Goal: Task Accomplishment & Management: Use online tool/utility

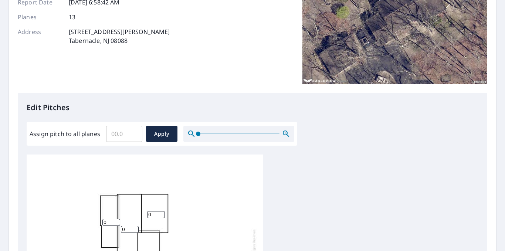
scroll to position [123, 0]
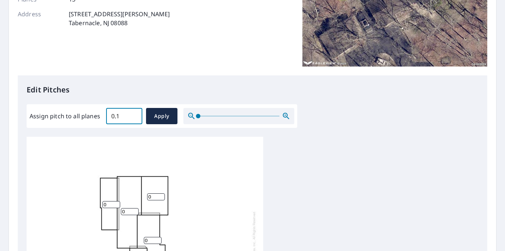
click at [134, 113] on input "0.1" at bounding box center [124, 116] width 36 height 21
click at [134, 113] on input "0.2" at bounding box center [124, 116] width 36 height 21
click at [134, 113] on input "0.3" at bounding box center [124, 116] width 36 height 21
click at [134, 113] on input "0.4" at bounding box center [124, 116] width 36 height 21
click at [134, 113] on input "5.2" at bounding box center [124, 116] width 36 height 21
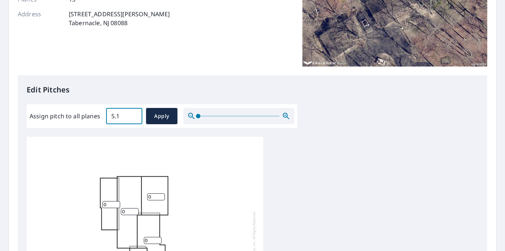
click at [135, 118] on input "5.1" at bounding box center [124, 116] width 36 height 21
type input "5"
click at [133, 119] on input "5" at bounding box center [124, 116] width 36 height 21
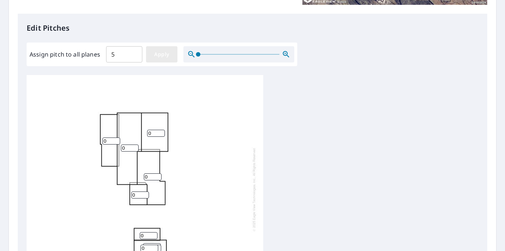
click at [165, 54] on span "Apply" at bounding box center [162, 54] width 20 height 9
type input "5"
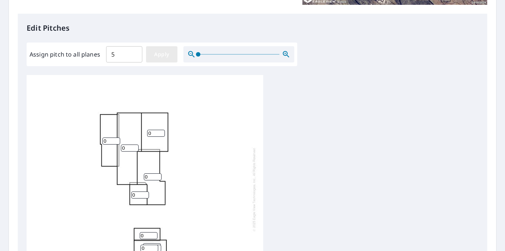
type input "5"
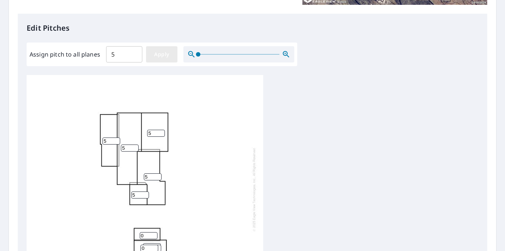
type input "5"
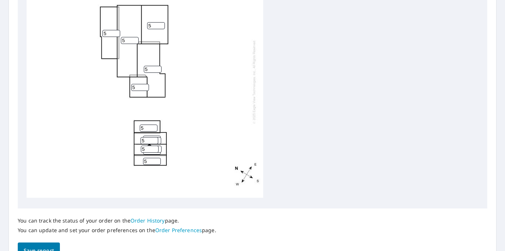
scroll to position [308, 0]
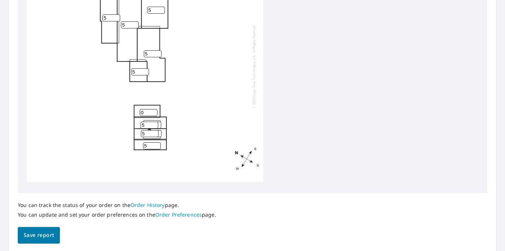
type input "0"
click at [153, 109] on input "0" at bounding box center [149, 112] width 18 height 7
click at [154, 122] on input "17" at bounding box center [149, 125] width 18 height 7
type input "0"
click at [154, 122] on input "0" at bounding box center [149, 125] width 18 height 7
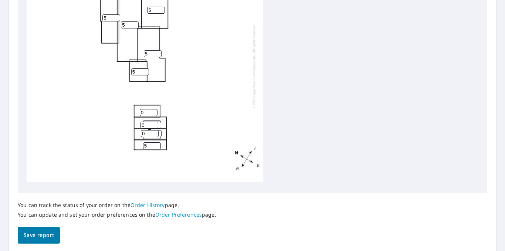
type input "0"
click at [154, 130] on input "0" at bounding box center [150, 133] width 18 height 7
type input "0"
click at [157, 142] on input "0" at bounding box center [152, 145] width 18 height 7
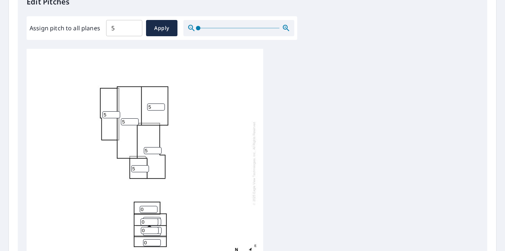
scroll to position [334, 0]
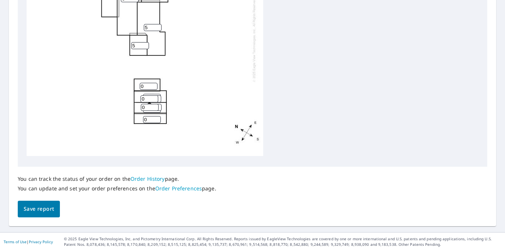
click at [44, 207] on span "Save report" at bounding box center [39, 208] width 30 height 9
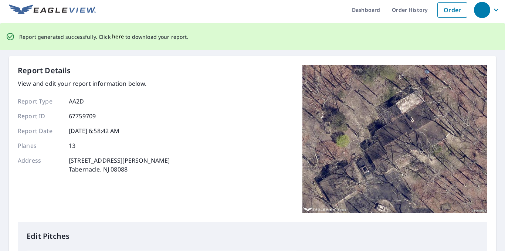
scroll to position [0, 0]
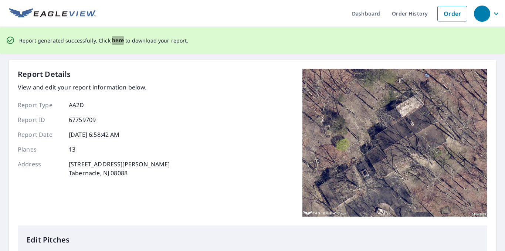
click at [112, 41] on span "here" at bounding box center [118, 40] width 12 height 9
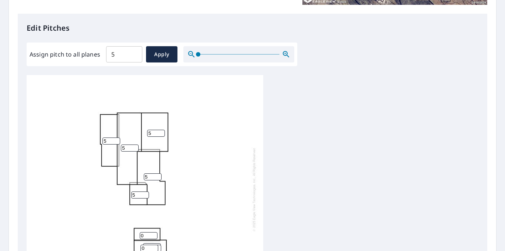
scroll to position [246, 0]
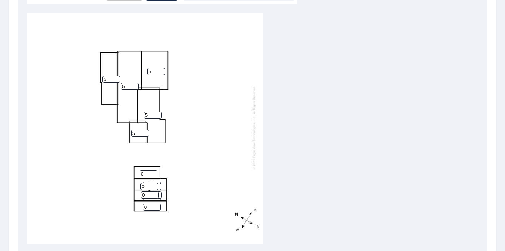
click at [110, 76] on input "5" at bounding box center [111, 79] width 18 height 7
click at [115, 76] on input "4" at bounding box center [111, 79] width 18 height 7
click at [115, 76] on input "3" at bounding box center [111, 79] width 18 height 7
click at [115, 76] on input "2" at bounding box center [111, 79] width 18 height 7
click at [115, 76] on input "1" at bounding box center [111, 79] width 18 height 7
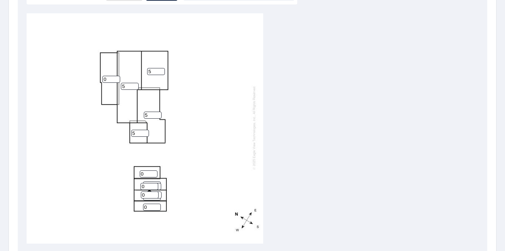
click at [115, 76] on input "0" at bounding box center [111, 79] width 18 height 7
click at [117, 76] on input "1" at bounding box center [111, 79] width 18 height 7
click at [117, 76] on input "2" at bounding box center [111, 79] width 18 height 7
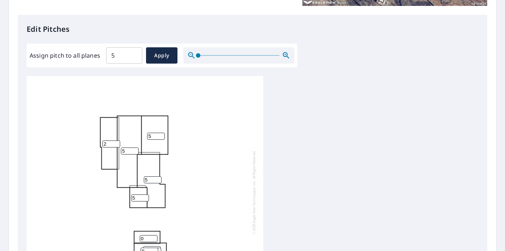
scroll to position [185, 0]
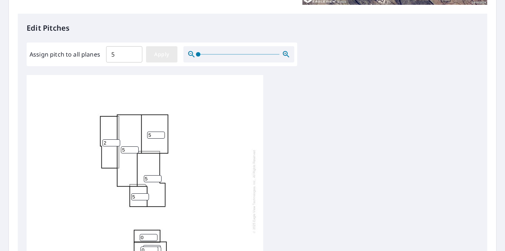
click at [163, 55] on span "Apply" at bounding box center [162, 54] width 20 height 9
type input "5"
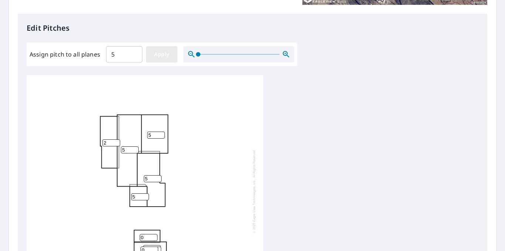
type input "5"
click at [119, 52] on input "5" at bounding box center [124, 54] width 36 height 21
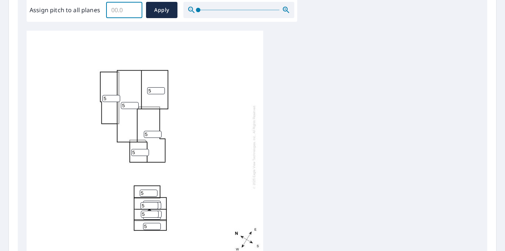
scroll to position [246, 0]
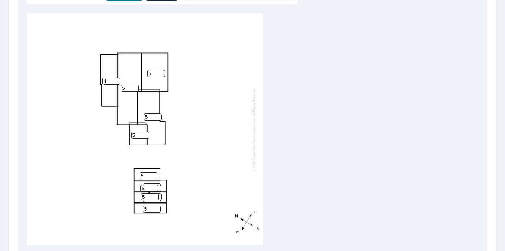
click at [117, 82] on input "4" at bounding box center [111, 81] width 18 height 7
click at [117, 82] on input "3" at bounding box center [111, 81] width 18 height 7
click at [117, 82] on input "2" at bounding box center [111, 81] width 18 height 7
click at [117, 82] on input "1" at bounding box center [111, 81] width 18 height 7
click at [117, 82] on input "0" at bounding box center [111, 81] width 18 height 7
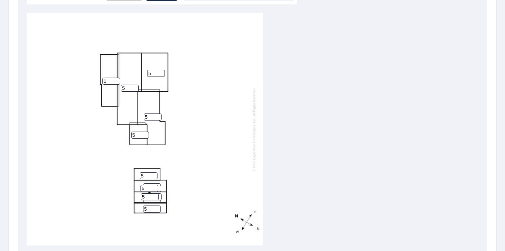
click at [116, 79] on input "1" at bounding box center [111, 81] width 18 height 7
type input "2"
click at [116, 79] on input "2" at bounding box center [111, 81] width 18 height 7
click at [153, 177] on input "4" at bounding box center [149, 175] width 18 height 7
click at [153, 177] on input "3" at bounding box center [149, 175] width 18 height 7
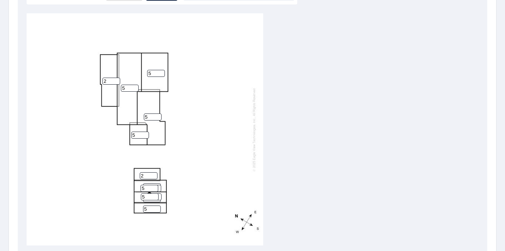
click at [153, 177] on input "2" at bounding box center [149, 175] width 18 height 7
click at [153, 177] on input "1" at bounding box center [149, 175] width 18 height 7
type input "0"
click at [153, 177] on input "0" at bounding box center [149, 175] width 18 height 7
click at [153, 190] on input "4" at bounding box center [149, 188] width 18 height 7
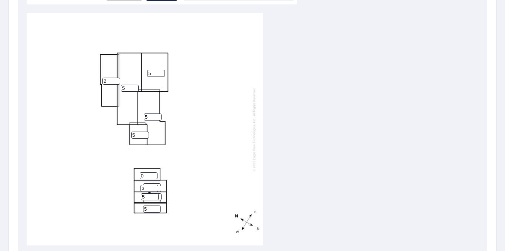
click at [153, 190] on input "3" at bounding box center [149, 188] width 18 height 7
click at [153, 190] on input "2" at bounding box center [149, 188] width 18 height 7
click at [153, 190] on input "1" at bounding box center [149, 188] width 18 height 7
type input "0"
click at [153, 190] on input "0" at bounding box center [149, 188] width 18 height 7
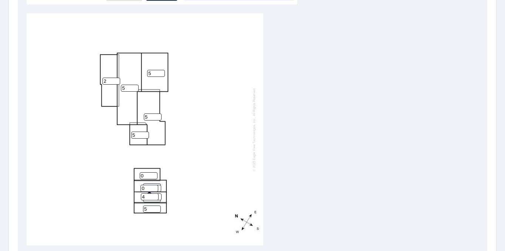
click at [154, 198] on input "4" at bounding box center [150, 196] width 18 height 7
click at [154, 198] on input "3" at bounding box center [150, 196] width 18 height 7
click at [154, 198] on input "2" at bounding box center [150, 196] width 18 height 7
click at [154, 198] on input "1" at bounding box center [150, 196] width 18 height 7
type input "0"
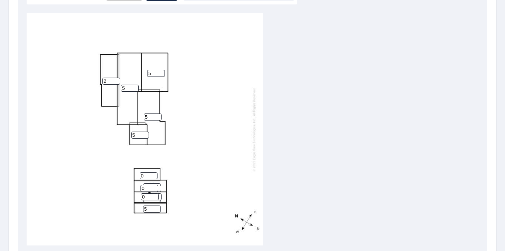
click at [154, 198] on input "0" at bounding box center [150, 196] width 18 height 7
click at [157, 210] on input "4" at bounding box center [152, 208] width 18 height 7
click at [157, 210] on input "3" at bounding box center [152, 208] width 18 height 7
click at [157, 210] on input "2" at bounding box center [152, 208] width 18 height 7
click at [157, 210] on input "1" at bounding box center [152, 208] width 18 height 7
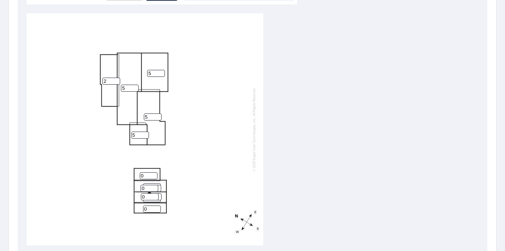
type input "0"
click at [157, 210] on input "0" at bounding box center [152, 208] width 18 height 7
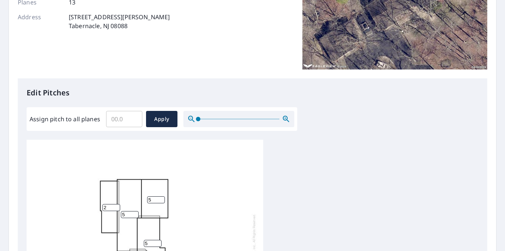
scroll to position [123, 0]
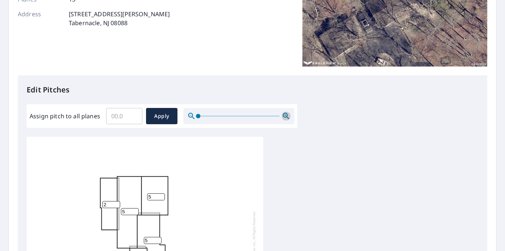
click at [283, 113] on icon "button" at bounding box center [286, 116] width 9 height 9
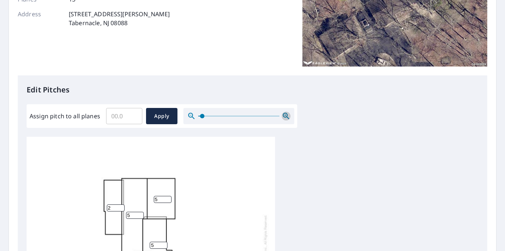
click at [283, 113] on icon "button" at bounding box center [286, 116] width 9 height 9
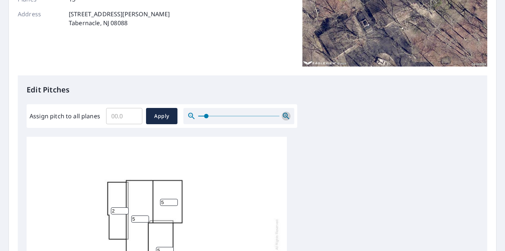
click at [283, 113] on icon "button" at bounding box center [286, 116] width 9 height 9
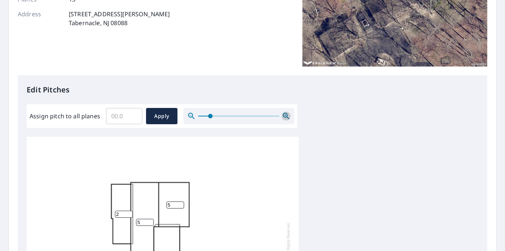
click at [283, 113] on icon "button" at bounding box center [286, 116] width 9 height 9
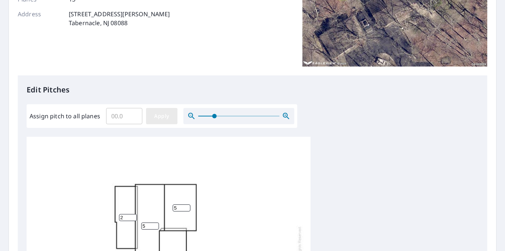
click at [163, 117] on span "Apply" at bounding box center [162, 116] width 20 height 9
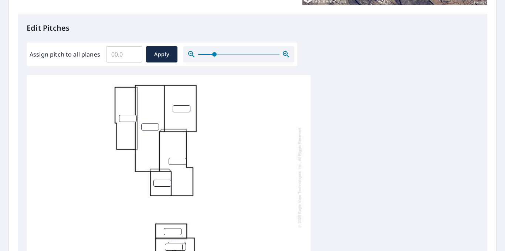
scroll to position [54, 0]
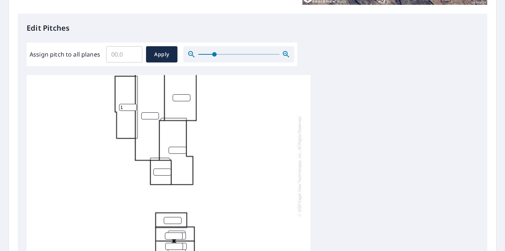
click at [132, 104] on input "1" at bounding box center [128, 107] width 18 height 7
click at [133, 104] on input "0" at bounding box center [128, 107] width 18 height 7
click at [133, 104] on input "1" at bounding box center [128, 107] width 18 height 7
type input "2"
click at [133, 104] on input "2" at bounding box center [128, 107] width 18 height 7
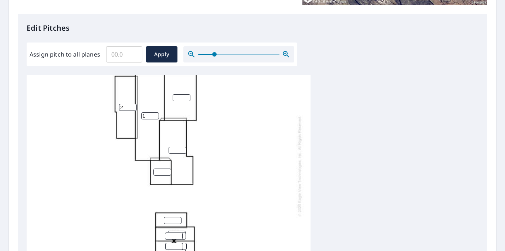
click at [155, 112] on input "1" at bounding box center [150, 115] width 18 height 7
click at [155, 112] on input "2" at bounding box center [150, 115] width 18 height 7
click at [155, 112] on input "3" at bounding box center [150, 115] width 18 height 7
click at [155, 112] on input "4" at bounding box center [150, 115] width 18 height 7
type input "5"
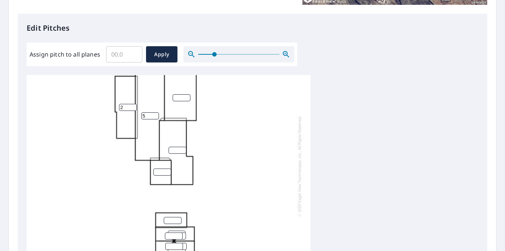
click at [155, 112] on input "5" at bounding box center [150, 115] width 18 height 7
click at [178, 94] on input "number" at bounding box center [182, 97] width 18 height 7
click at [188, 94] on input "1" at bounding box center [182, 97] width 18 height 7
click at [188, 94] on input "2" at bounding box center [182, 97] width 18 height 7
click at [188, 94] on input "3" at bounding box center [182, 97] width 18 height 7
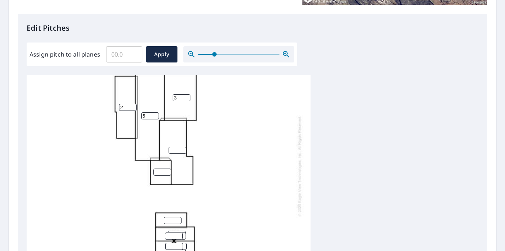
click at [188, 94] on input "4" at bounding box center [182, 97] width 18 height 7
type input "5"
click at [188, 94] on input "5" at bounding box center [182, 97] width 18 height 7
click at [183, 147] on input "1" at bounding box center [177, 150] width 18 height 7
click at [183, 147] on input "2" at bounding box center [177, 150] width 18 height 7
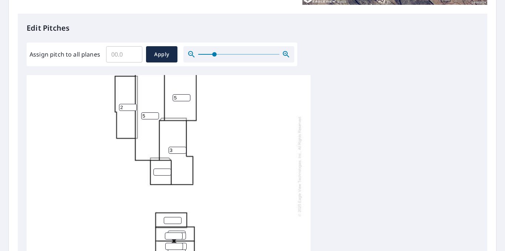
click at [183, 147] on input "3" at bounding box center [177, 150] width 18 height 7
click at [183, 147] on input "4" at bounding box center [177, 150] width 18 height 7
click at [183, 147] on input "5" at bounding box center [177, 150] width 18 height 7
click at [183, 147] on input "6" at bounding box center [177, 150] width 18 height 7
click at [183, 147] on input "5" at bounding box center [177, 150] width 18 height 7
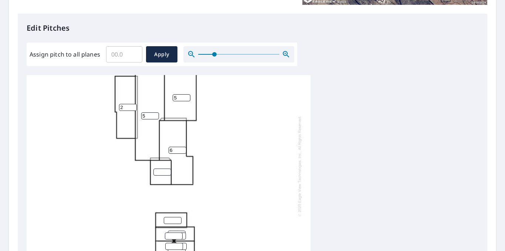
click at [183, 147] on input "6" at bounding box center [177, 150] width 18 height 7
type input "5"
click at [183, 147] on input "5" at bounding box center [177, 150] width 18 height 7
click at [167, 168] on input "1" at bounding box center [162, 171] width 18 height 7
click at [167, 168] on input "2" at bounding box center [162, 171] width 18 height 7
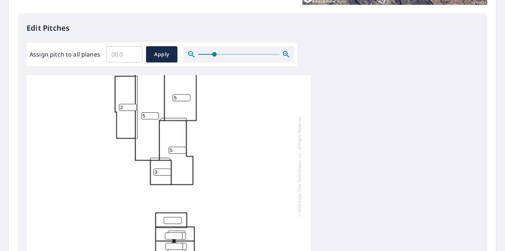
click at [167, 168] on input "3" at bounding box center [162, 171] width 18 height 7
click at [167, 168] on input "4" at bounding box center [162, 171] width 18 height 7
type input "5"
click at [167, 168] on input "5" at bounding box center [162, 171] width 18 height 7
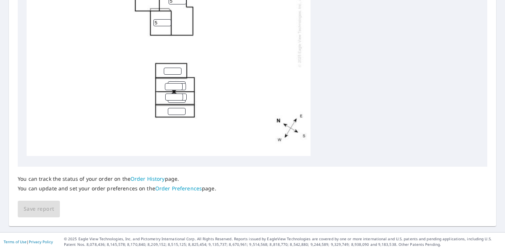
scroll to position [272, 0]
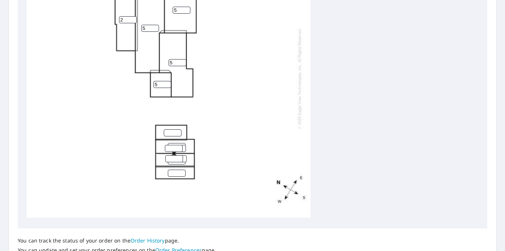
click at [255, 109] on div "5 5 5 2 5" at bounding box center [169, 78] width 284 height 279
type input "0"
click at [178, 129] on input "0" at bounding box center [173, 132] width 18 height 7
type input "0"
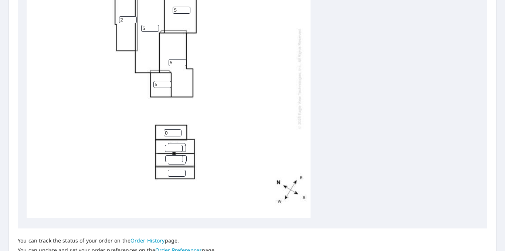
click at [183, 145] on input "0" at bounding box center [177, 148] width 18 height 7
type input "0"
click at [178, 145] on input "0" at bounding box center [174, 148] width 18 height 7
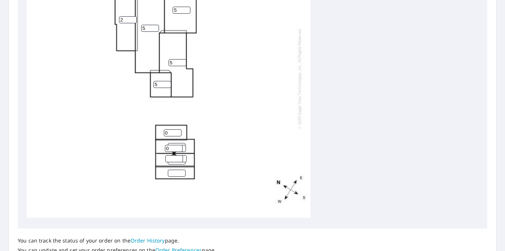
click at [178, 145] on input "0" at bounding box center [174, 148] width 18 height 7
type input "0"
click at [178, 155] on input "0" at bounding box center [174, 158] width 18 height 7
type input "0"
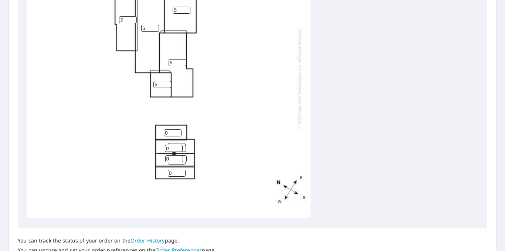
click at [182, 170] on input "0" at bounding box center [177, 173] width 18 height 7
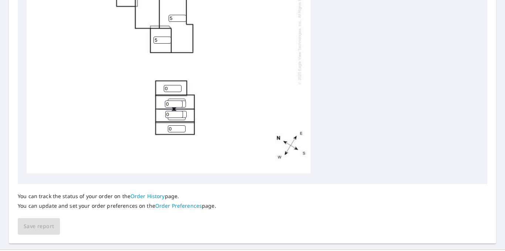
scroll to position [334, 0]
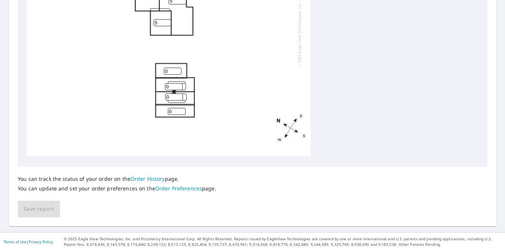
click at [45, 209] on div "You can track the status of your order on the Order History page. You can updat…" at bounding box center [252, 192] width 469 height 51
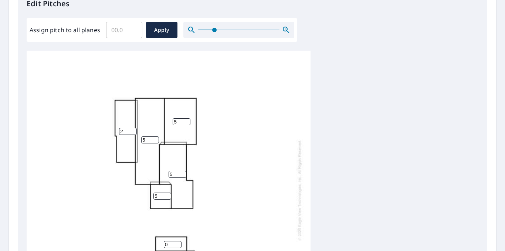
scroll to position [149, 0]
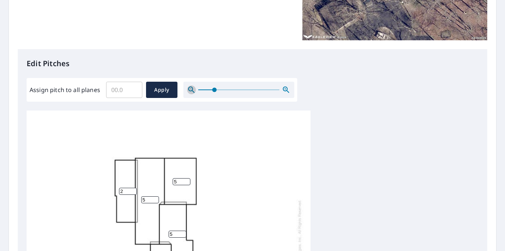
click at [190, 89] on icon "button" at bounding box center [191, 89] width 9 height 9
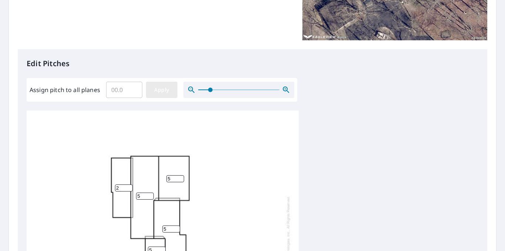
click at [165, 92] on span "Apply" at bounding box center [162, 89] width 20 height 9
type input "0"
click at [133, 91] on input "0" at bounding box center [124, 89] width 36 height 21
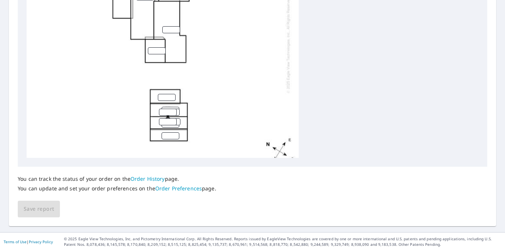
scroll to position [0, 0]
